Goal: Task Accomplishment & Management: Use online tool/utility

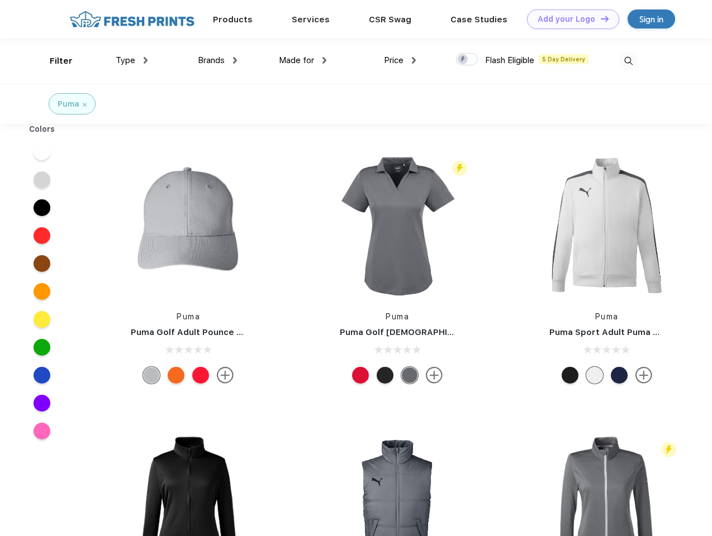
click at [569, 19] on link "Add your Logo Design Tool" at bounding box center [573, 19] width 92 height 20
click at [0, 0] on div "Design Tool" at bounding box center [0, 0] width 0 height 0
click at [599, 18] on link "Add your Logo Design Tool" at bounding box center [573, 19] width 92 height 20
click at [54, 61] on div "Filter" at bounding box center [61, 61] width 23 height 13
click at [132, 60] on span "Type" at bounding box center [126, 60] width 20 height 10
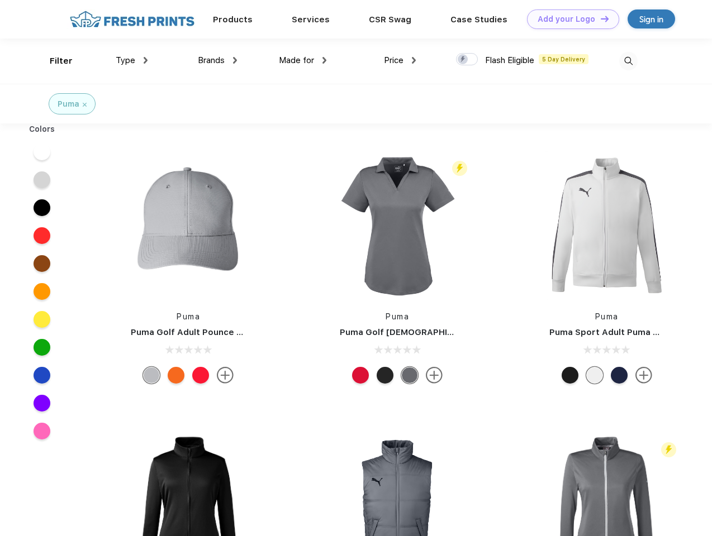
click at [217, 60] on span "Brands" at bounding box center [211, 60] width 27 height 10
click at [303, 60] on span "Made for" at bounding box center [296, 60] width 35 height 10
click at [400, 60] on span "Price" at bounding box center [394, 60] width 20 height 10
click at [467, 60] on div at bounding box center [467, 59] width 22 height 12
click at [463, 60] on input "checkbox" at bounding box center [459, 56] width 7 height 7
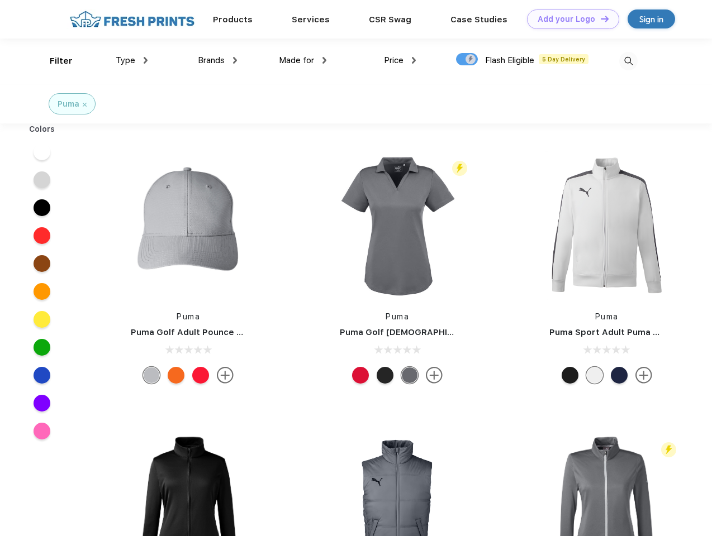
click at [628, 61] on img at bounding box center [628, 61] width 18 height 18
